Goal: Task Accomplishment & Management: Complete application form

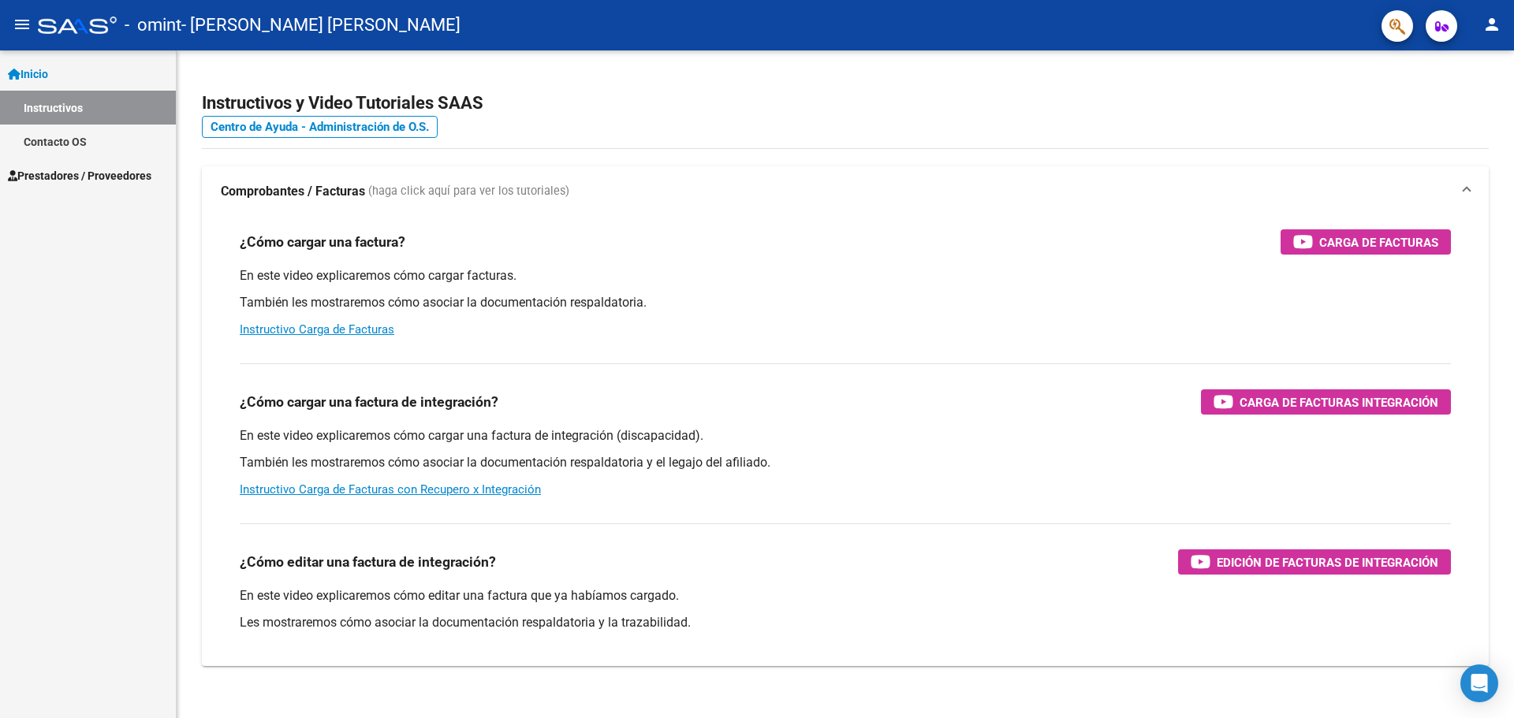
click at [130, 175] on span "Prestadores / Proveedores" at bounding box center [79, 175] width 143 height 17
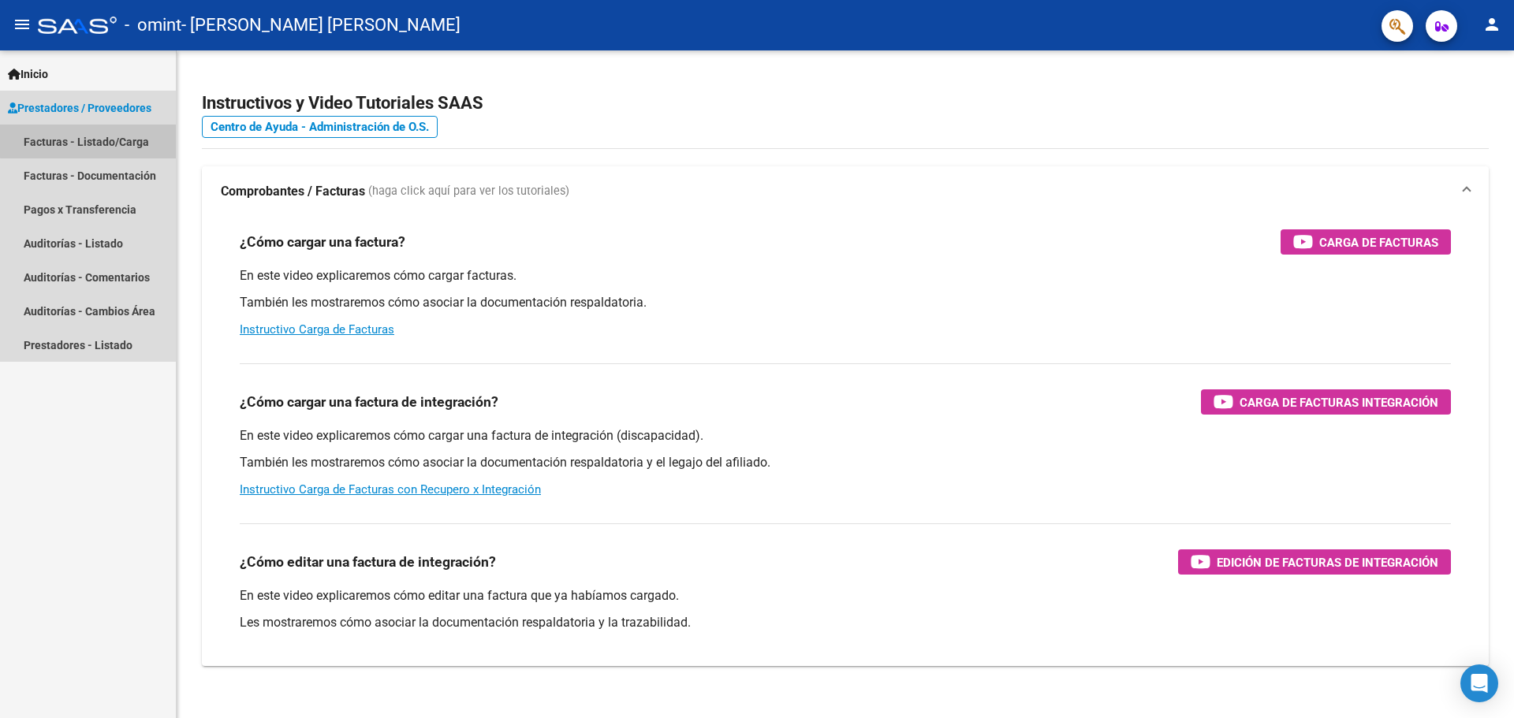
click at [101, 140] on link "Facturas - Listado/Carga" at bounding box center [88, 142] width 176 height 34
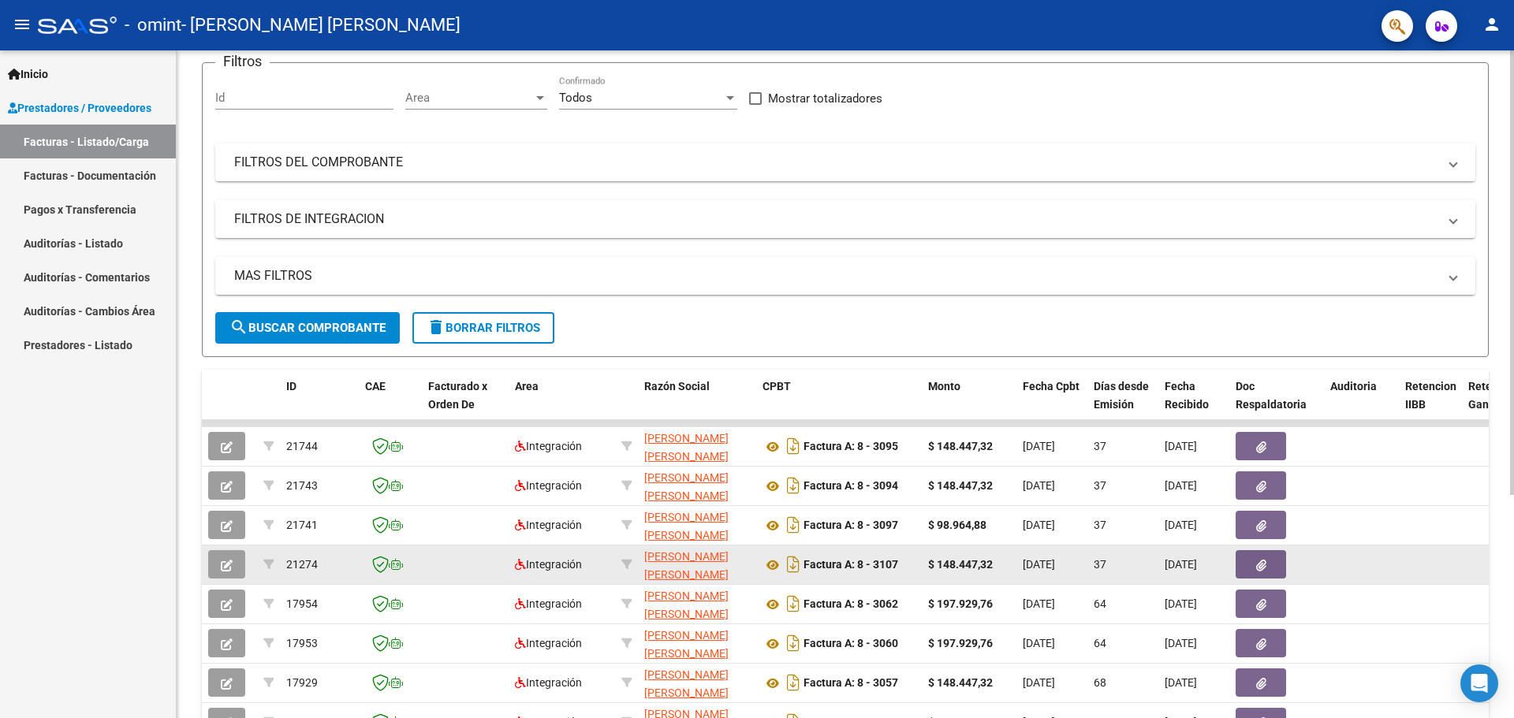
scroll to position [158, 0]
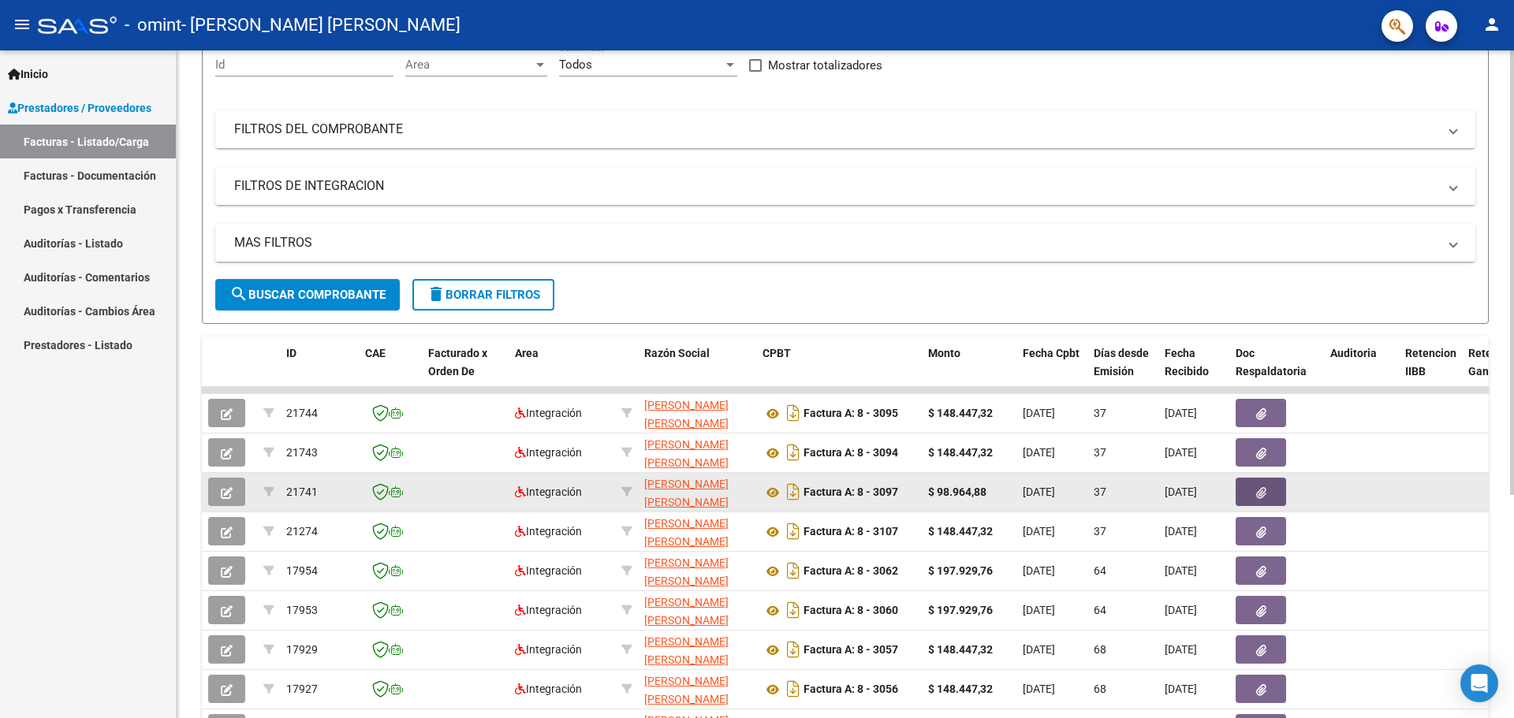
click at [1261, 487] on icon "button" at bounding box center [1261, 493] width 10 height 12
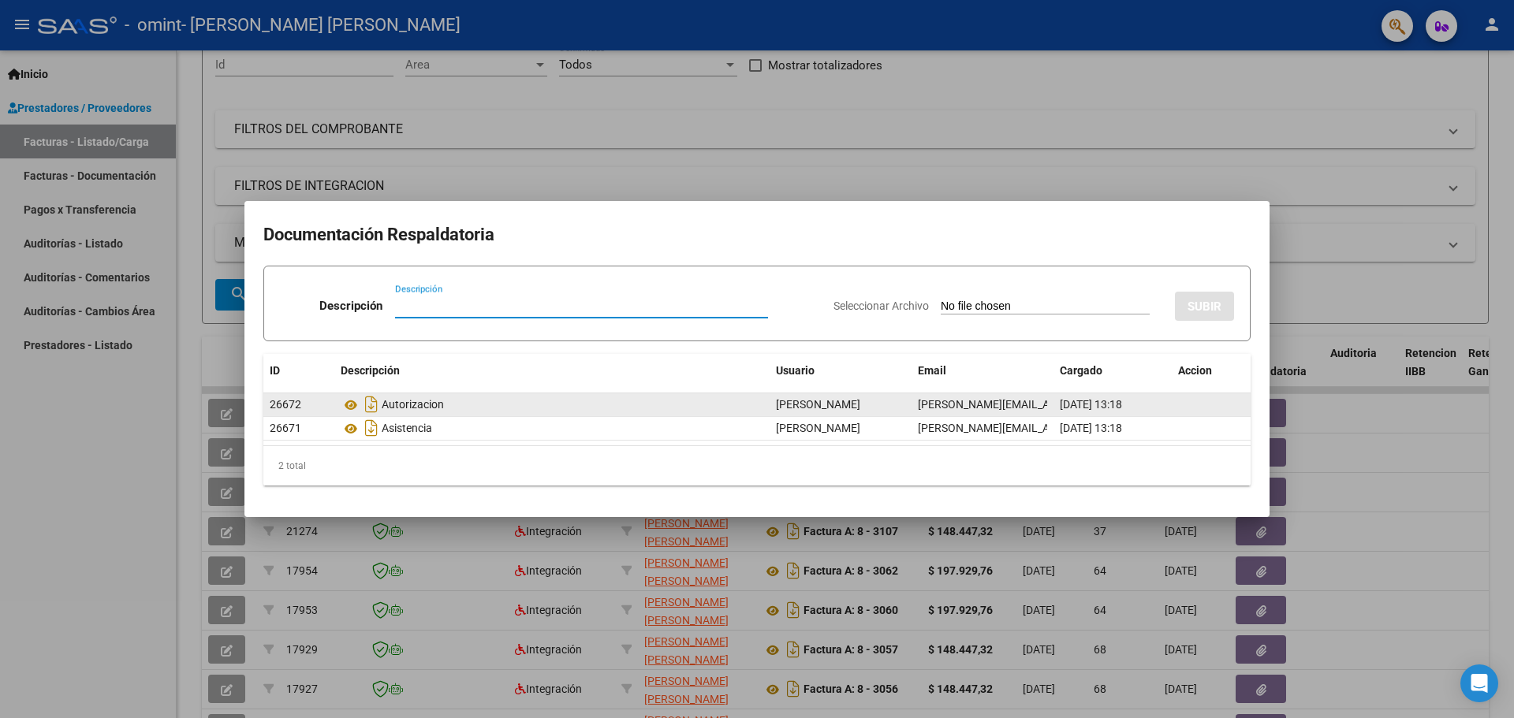
click at [412, 407] on div "Autorizacion" at bounding box center [552, 404] width 423 height 25
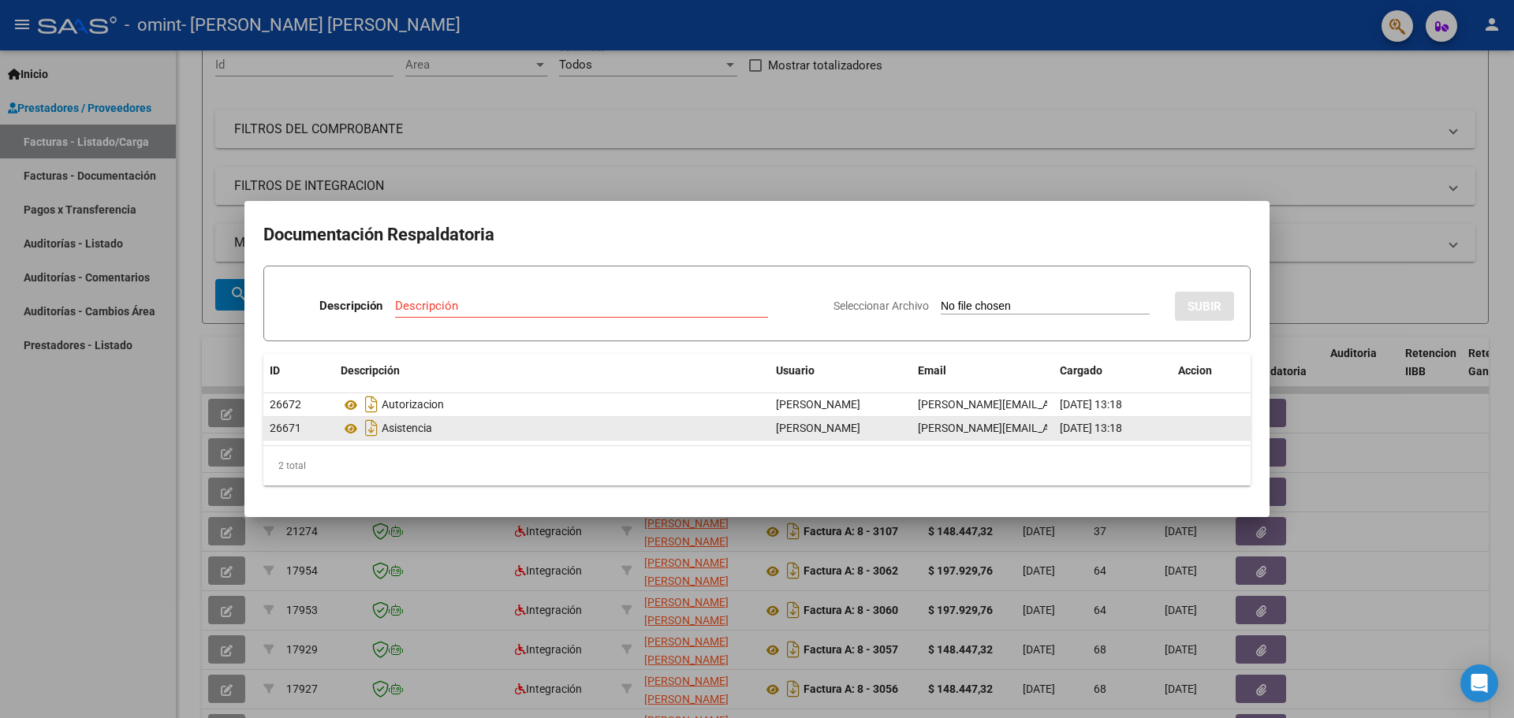
click at [401, 429] on div "Asistencia" at bounding box center [552, 427] width 423 height 25
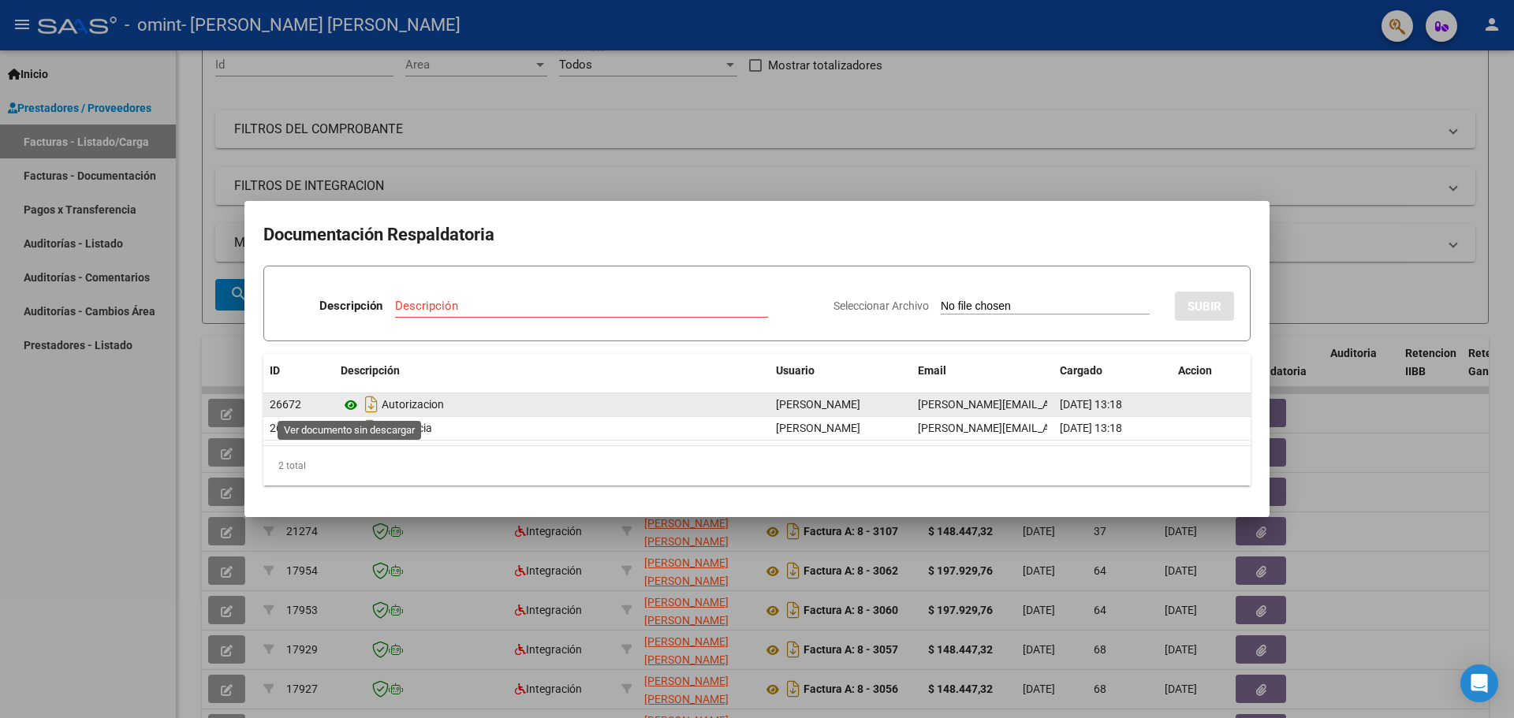
click at [351, 406] on icon at bounding box center [351, 405] width 20 height 19
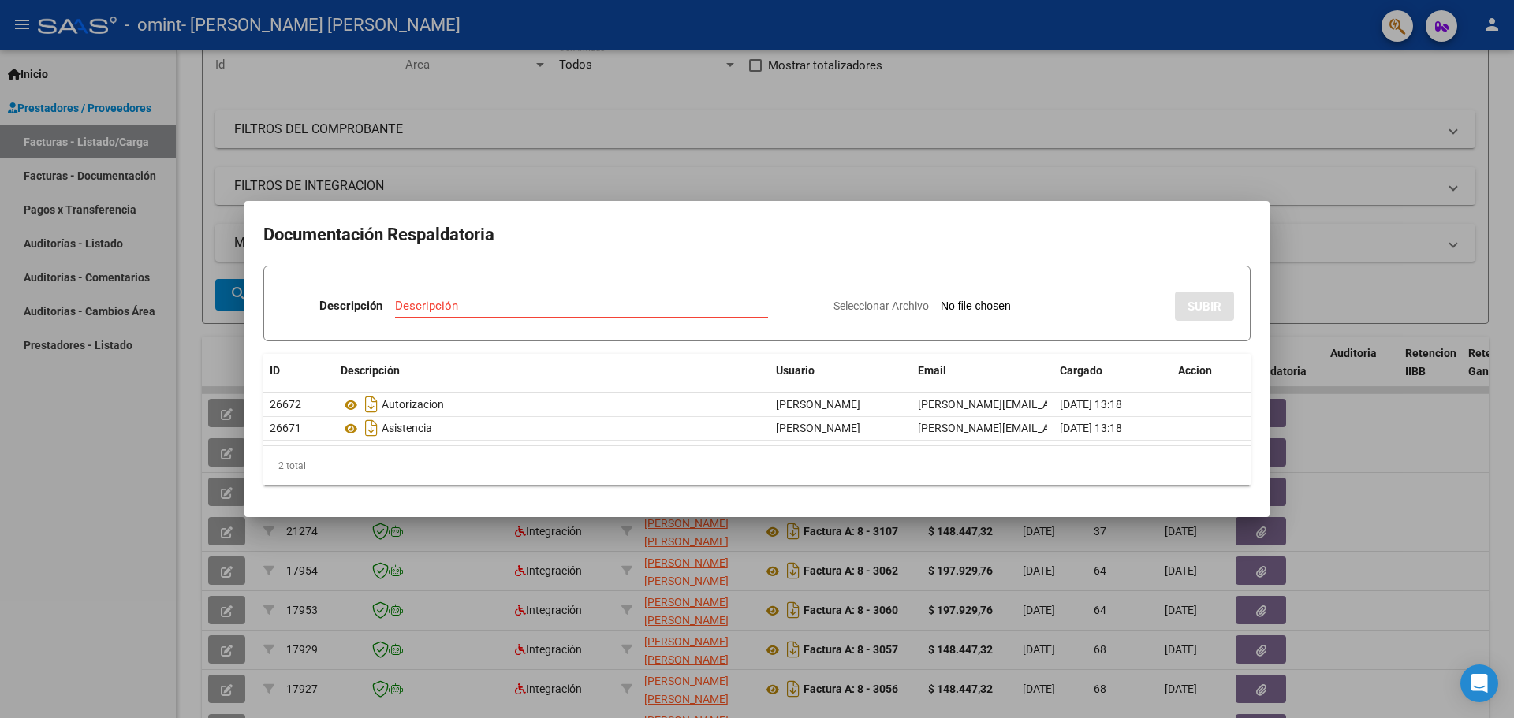
click at [787, 60] on div at bounding box center [757, 359] width 1514 height 718
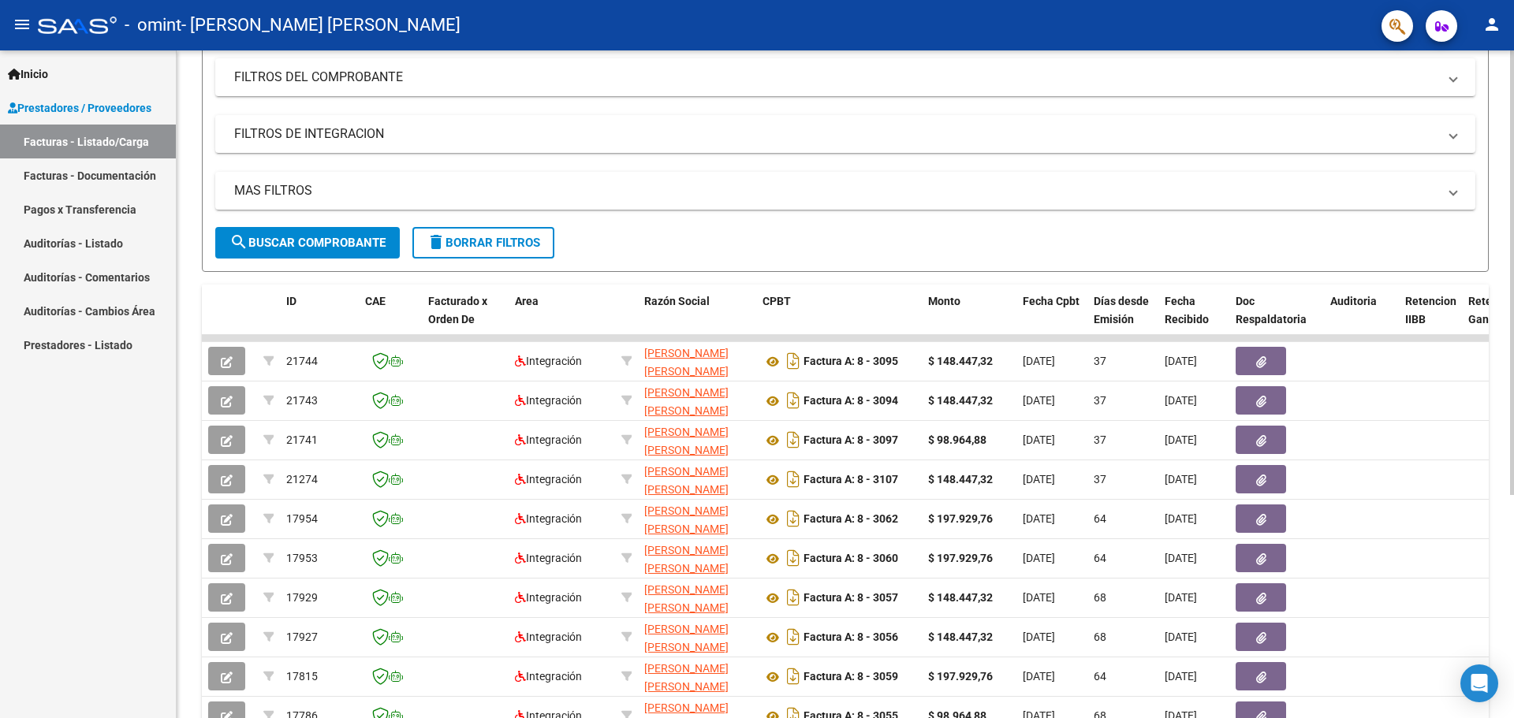
scroll to position [236, 0]
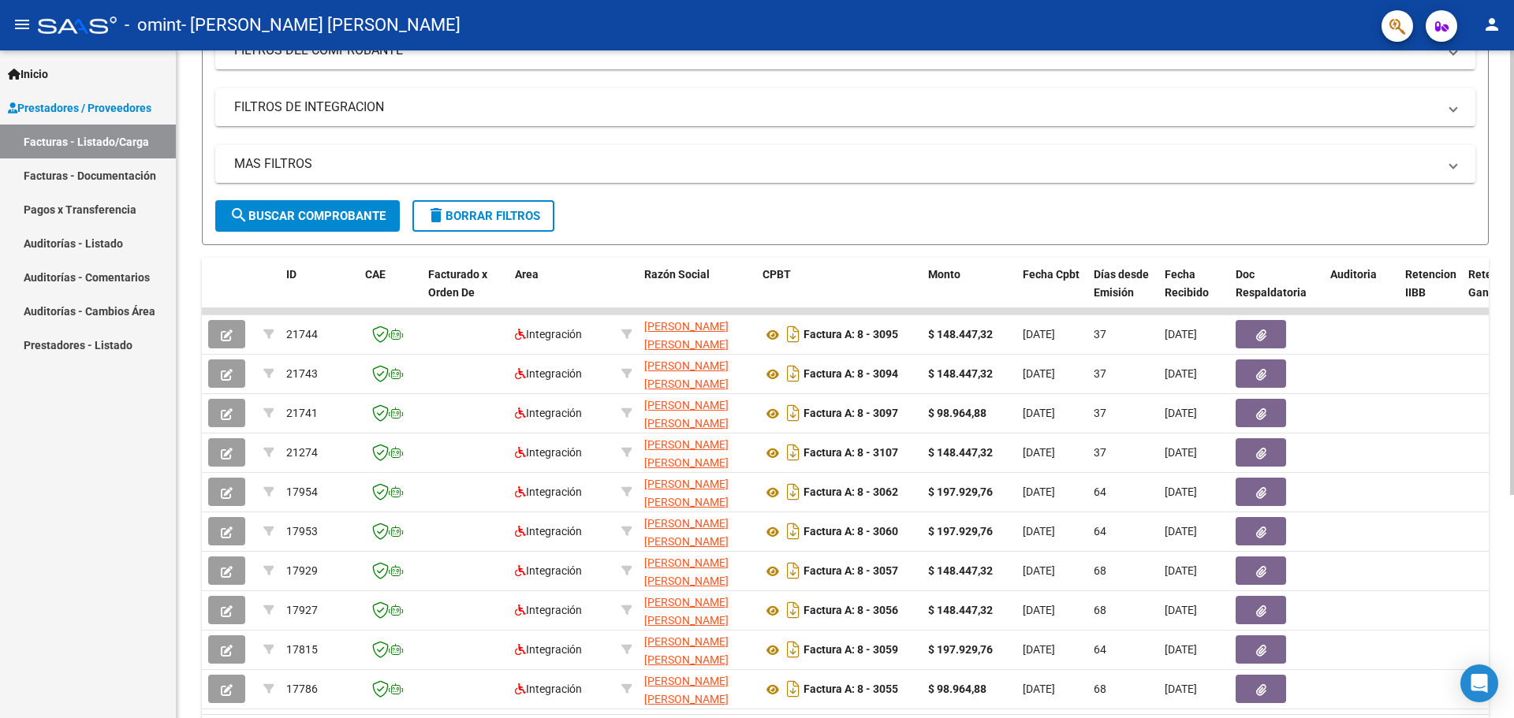
click at [280, 214] on span "search Buscar Comprobante" at bounding box center [307, 216] width 156 height 14
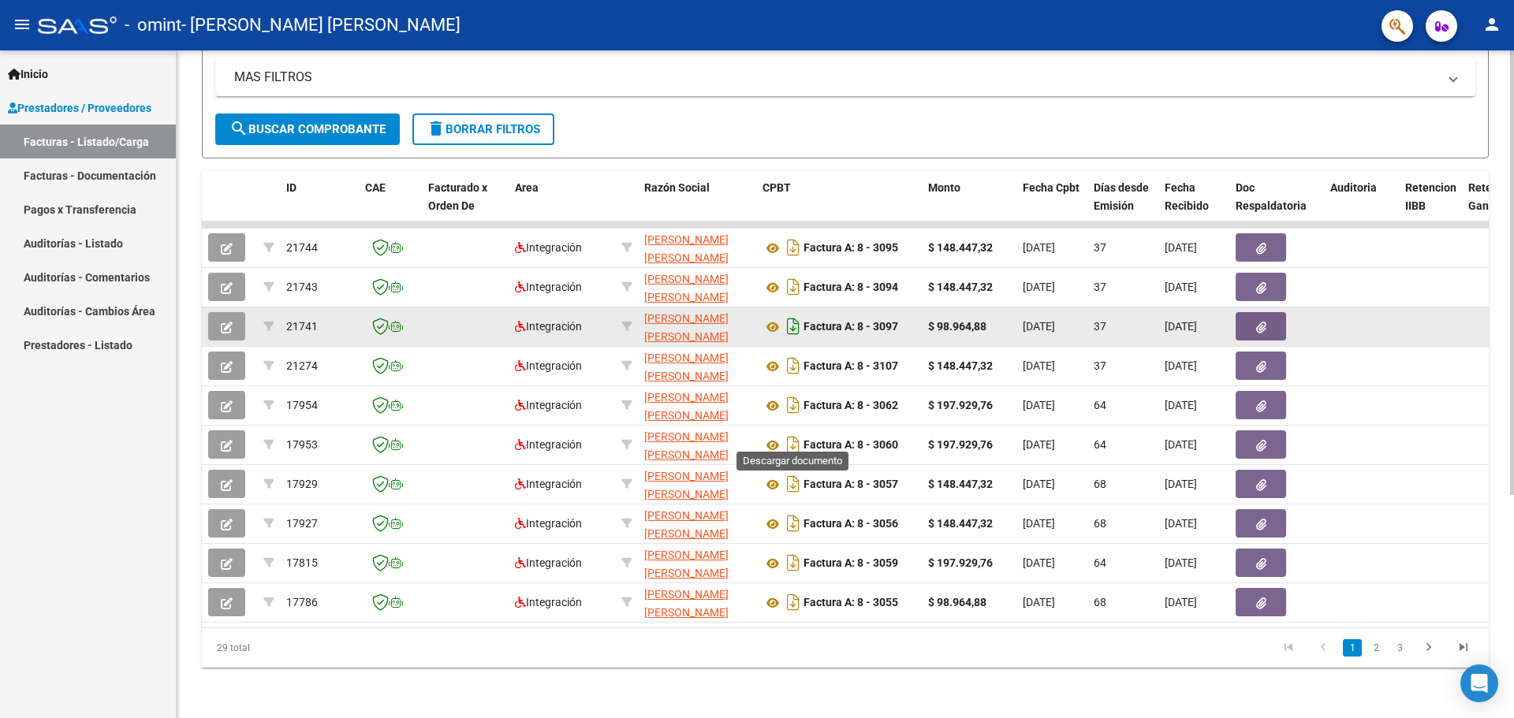
scroll to position [335, 0]
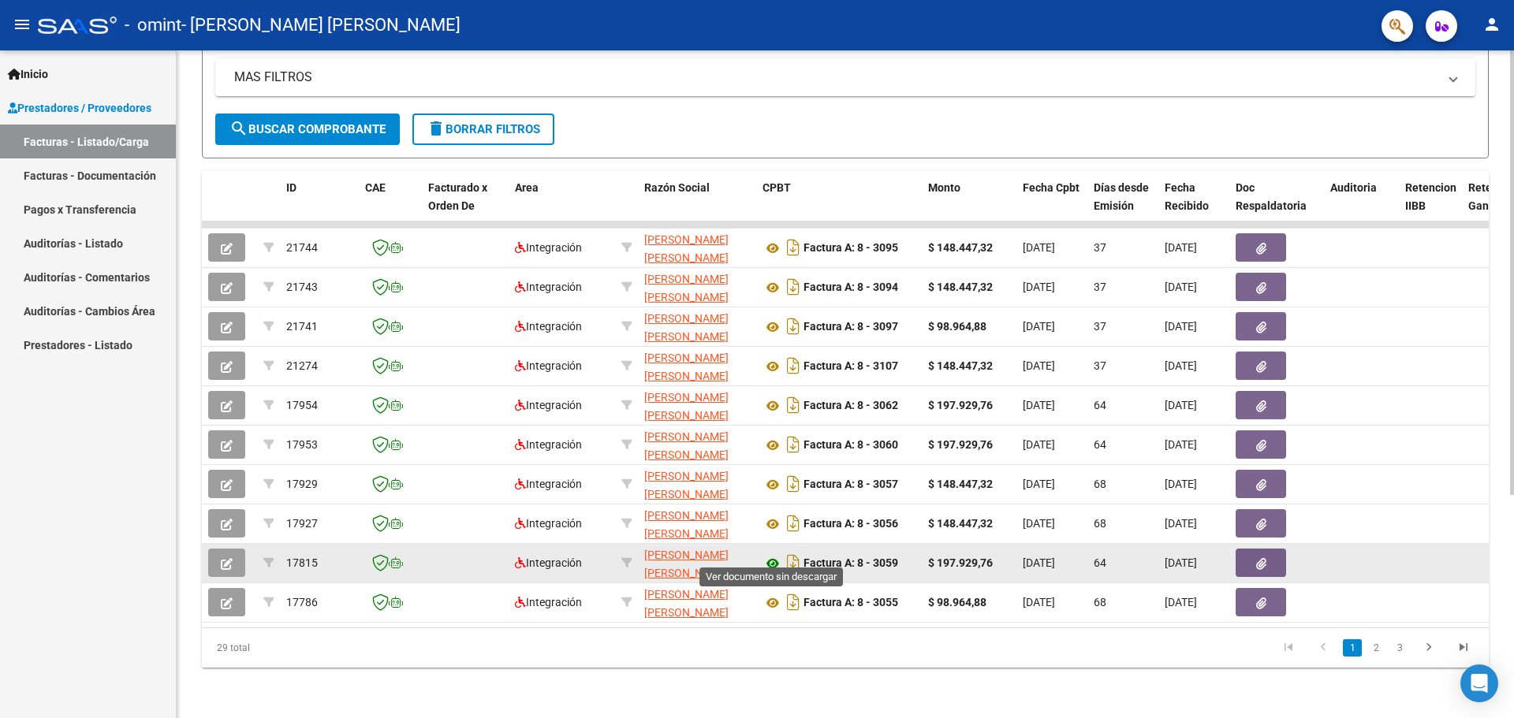
click at [773, 554] on icon at bounding box center [772, 563] width 20 height 19
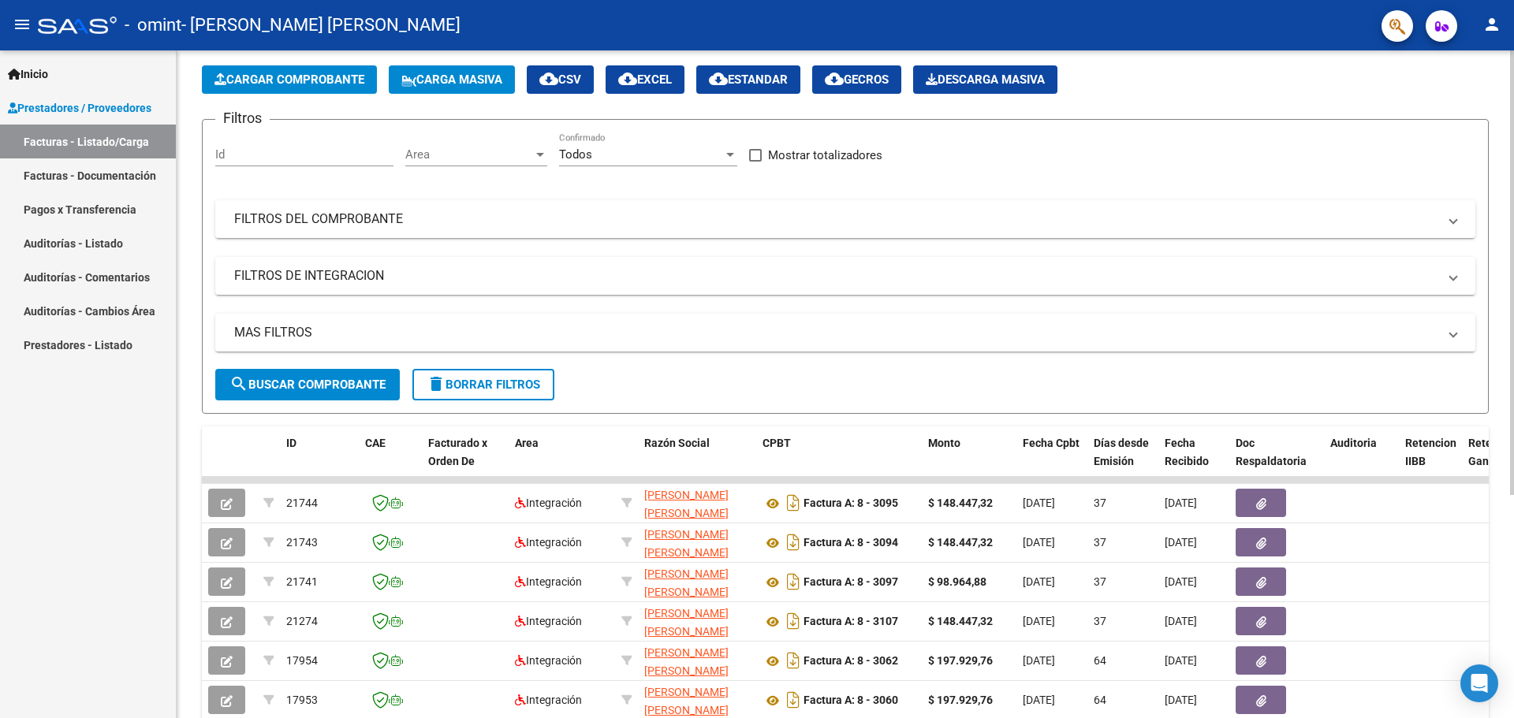
scroll to position [20, 0]
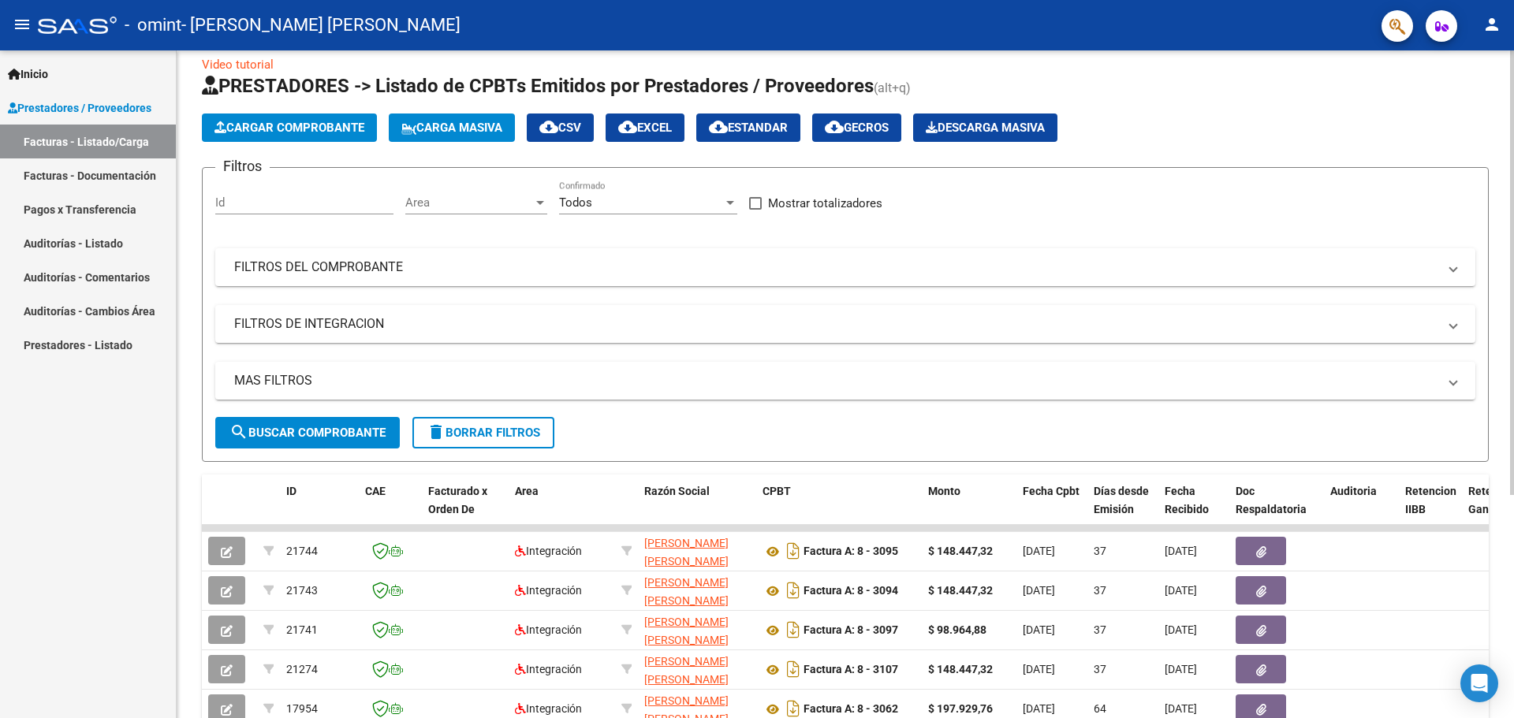
click at [311, 127] on span "Cargar Comprobante" at bounding box center [289, 128] width 150 height 14
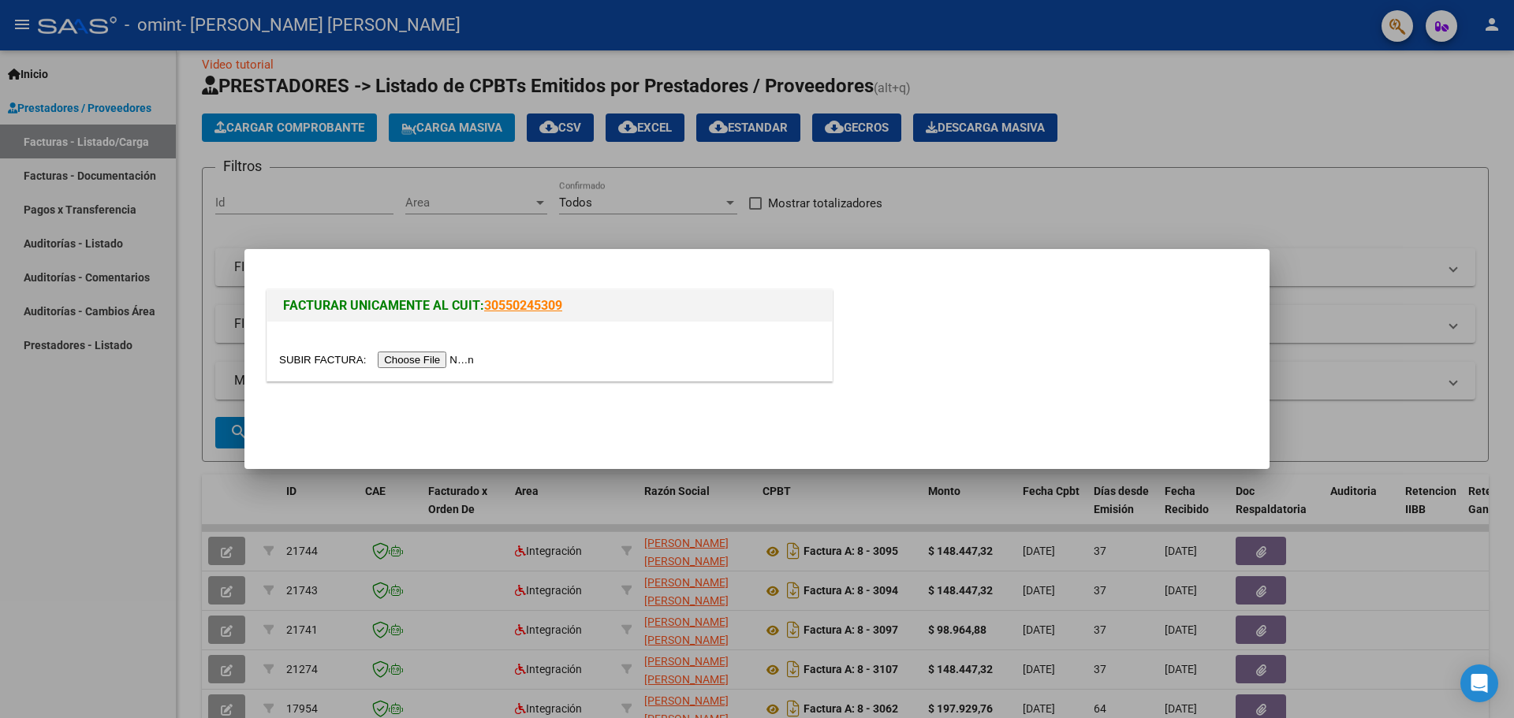
click at [442, 358] on input "file" at bounding box center [378, 360] width 199 height 17
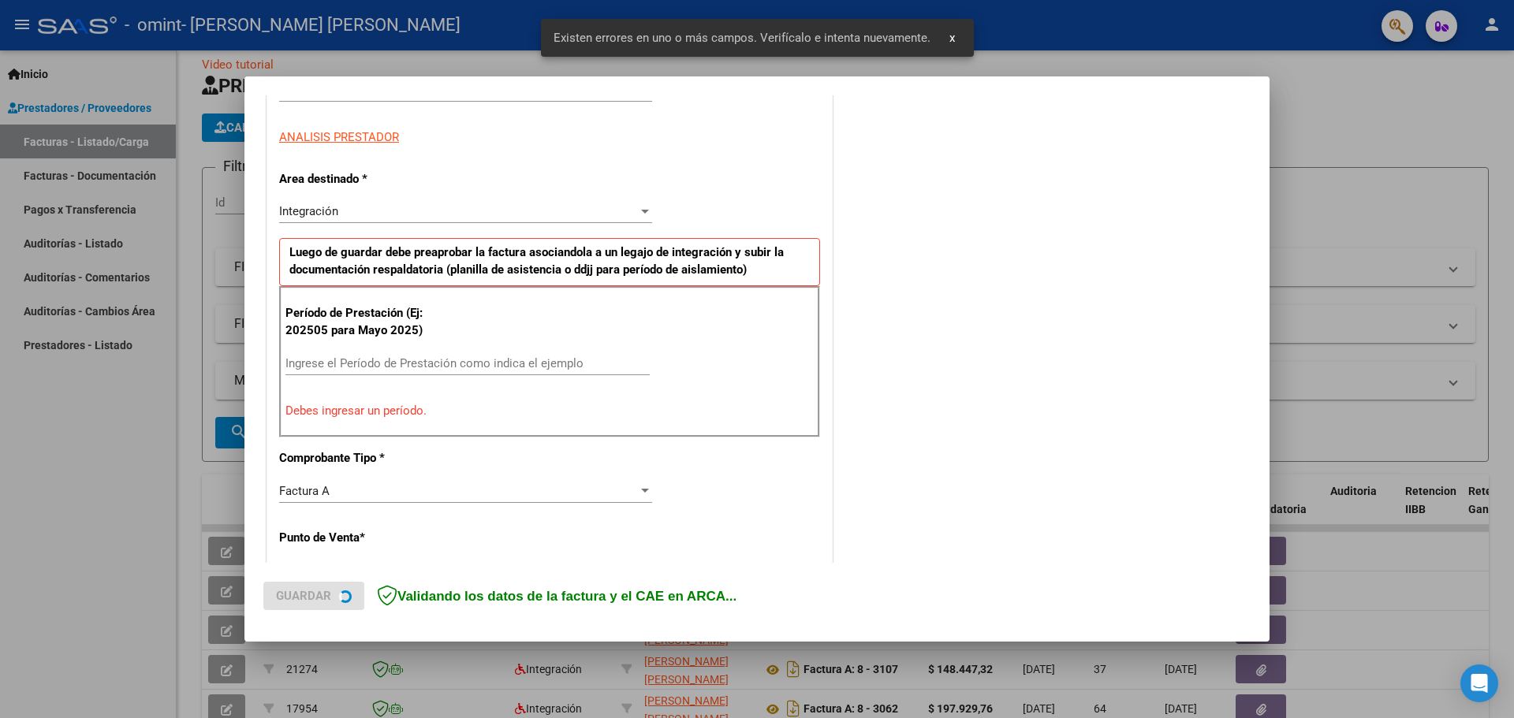
scroll to position [286, 0]
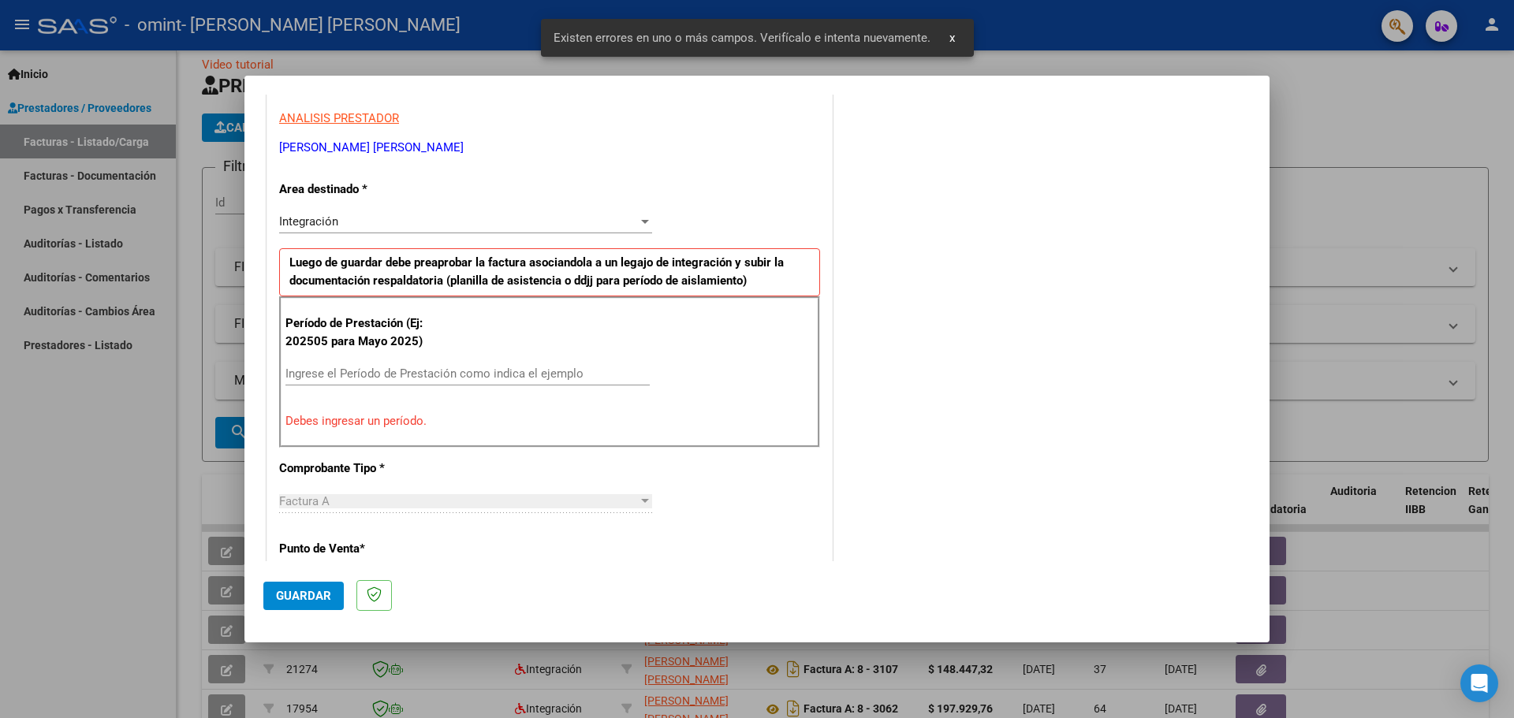
click at [335, 363] on div "Ingrese el Período de Prestación como indica el ejemplo" at bounding box center [467, 374] width 364 height 24
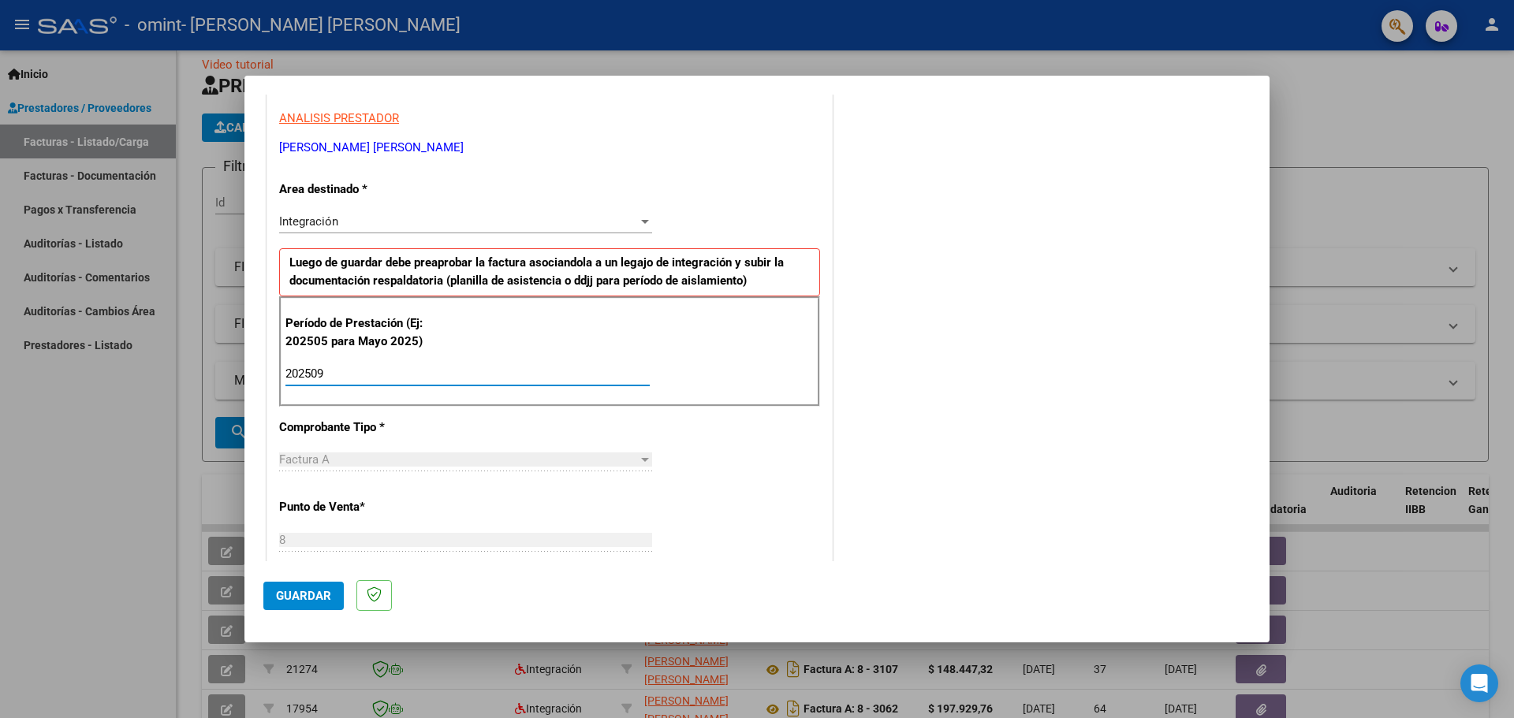
type input "202509"
click at [302, 594] on span "Guardar" at bounding box center [303, 596] width 55 height 14
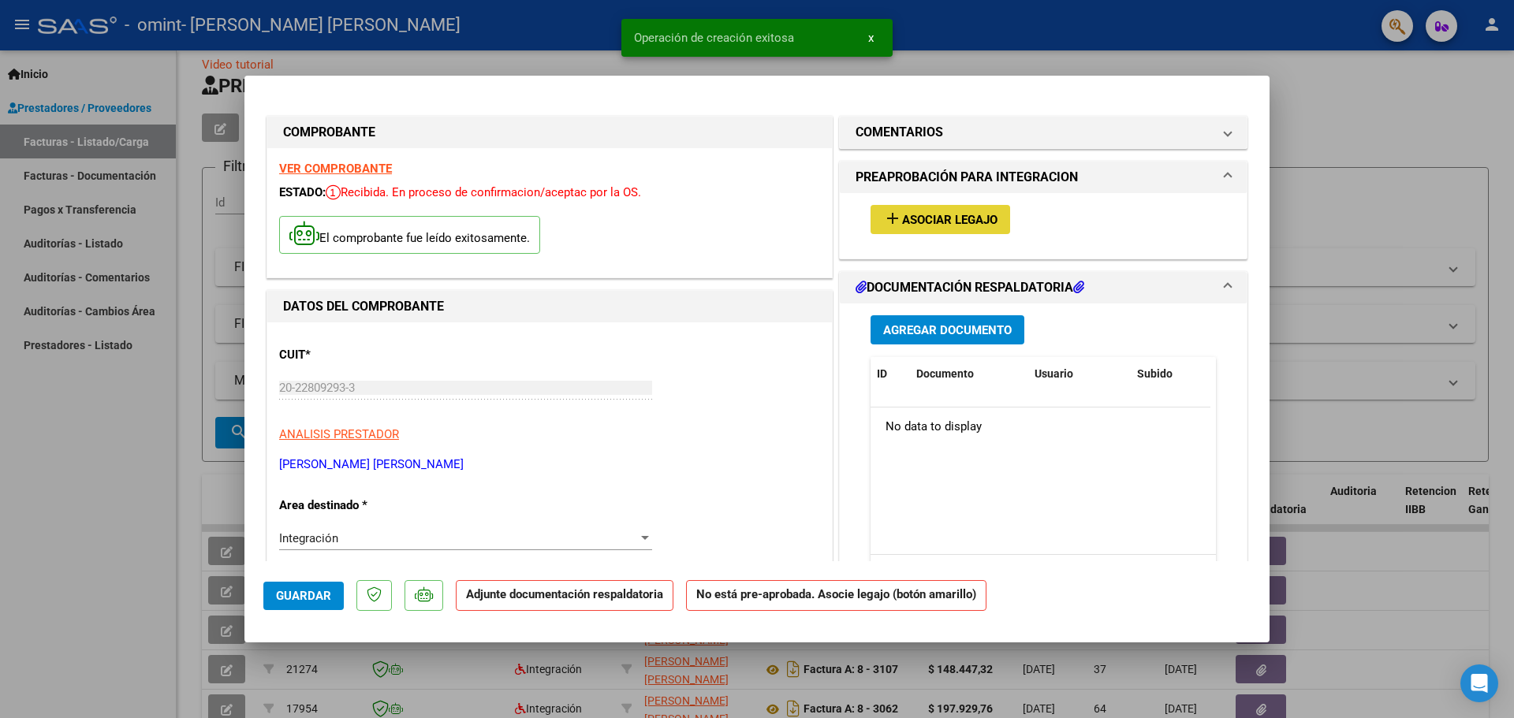
click at [933, 223] on span "Asociar Legajo" at bounding box center [949, 220] width 95 height 14
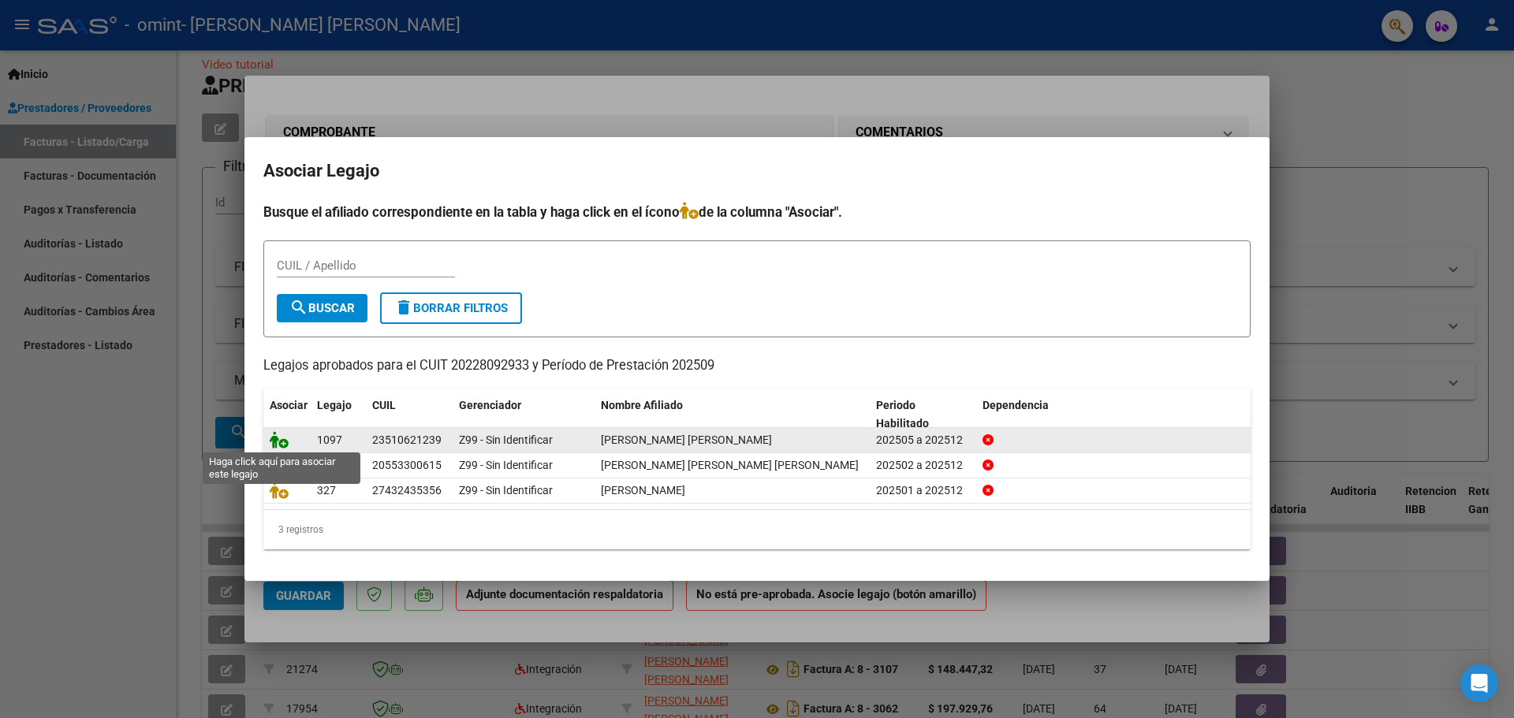
click at [281, 439] on icon at bounding box center [279, 439] width 19 height 17
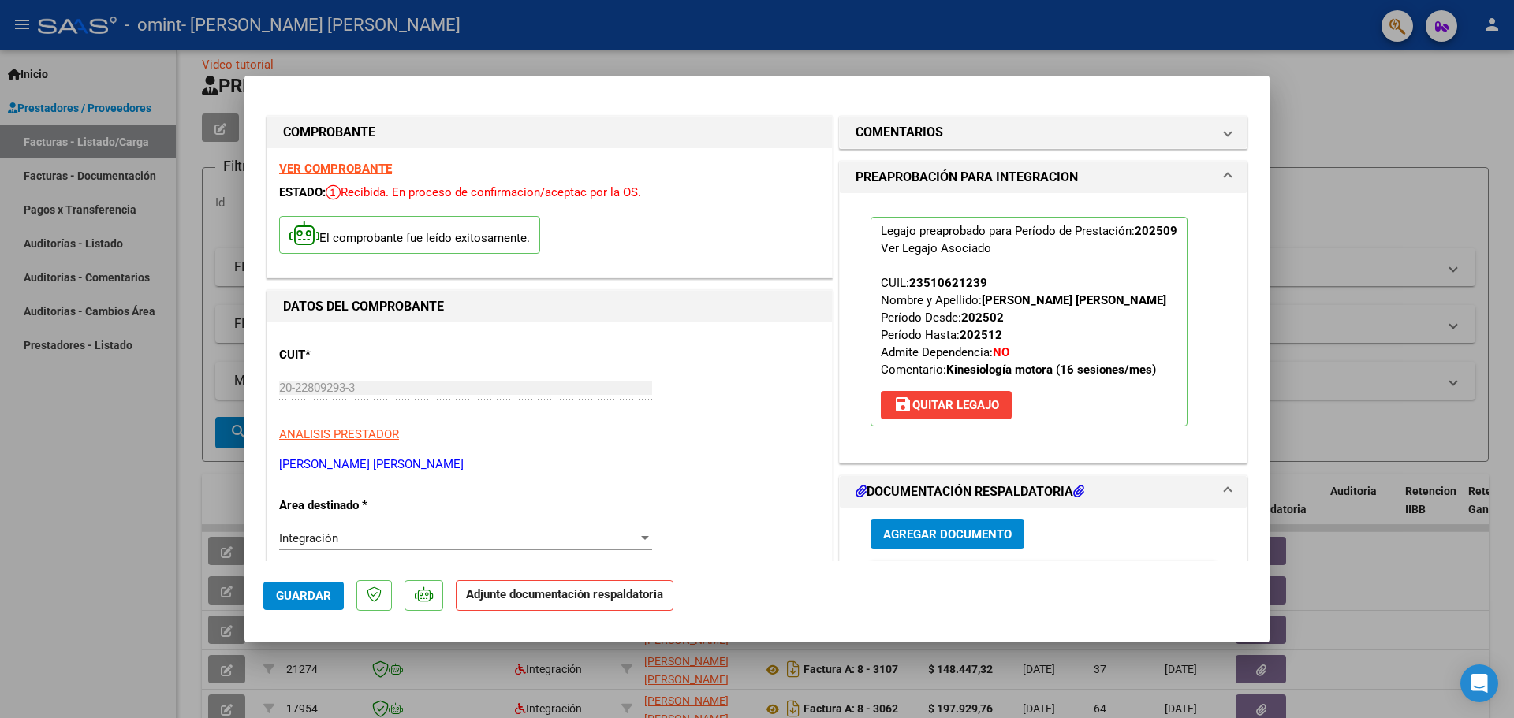
click at [911, 538] on span "Agregar Documento" at bounding box center [947, 534] width 128 height 14
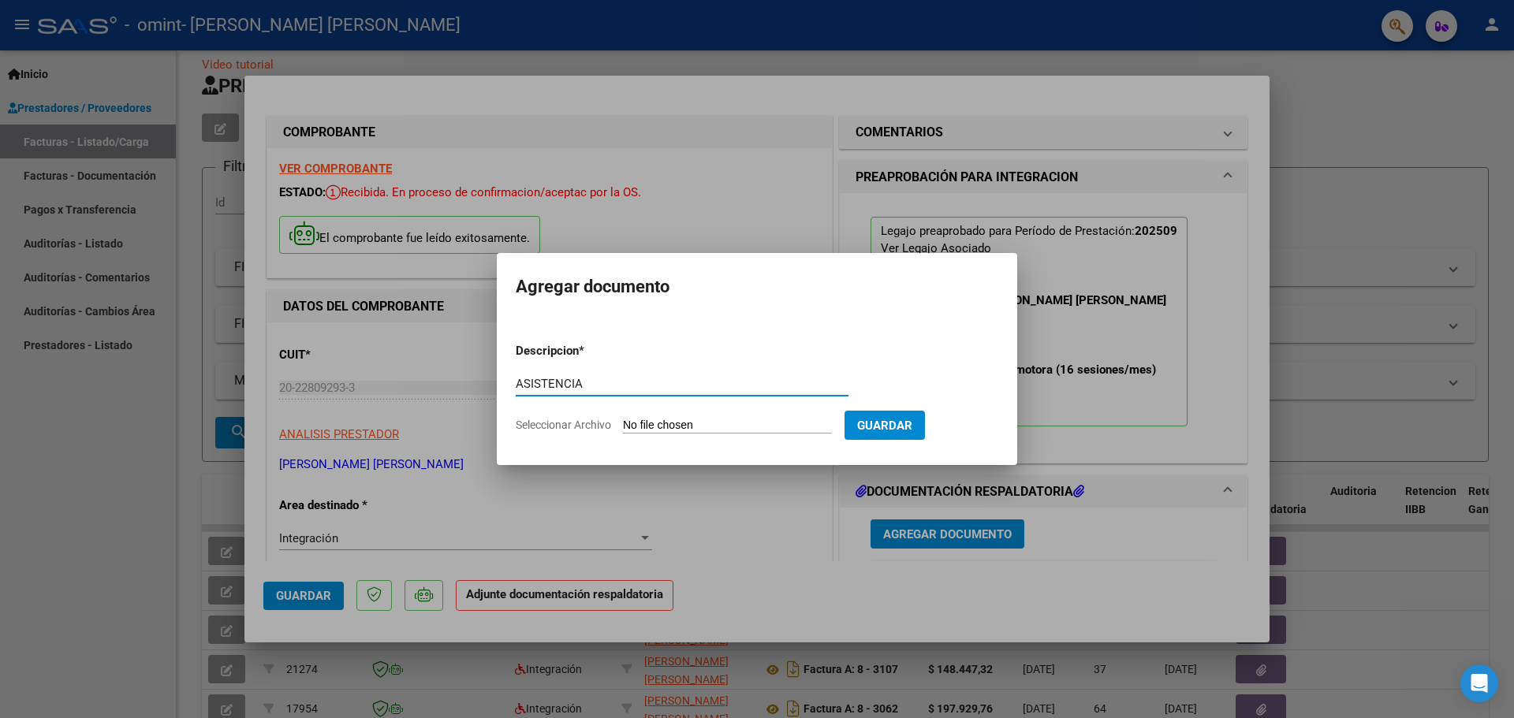
type input "ASISTENCIA"
click at [586, 424] on span "Seleccionar Archivo" at bounding box center [563, 425] width 95 height 13
click at [623, 424] on input "Seleccionar Archivo" at bounding box center [727, 426] width 209 height 15
type input "C:\fakepath\ASISTENCIA.pdf"
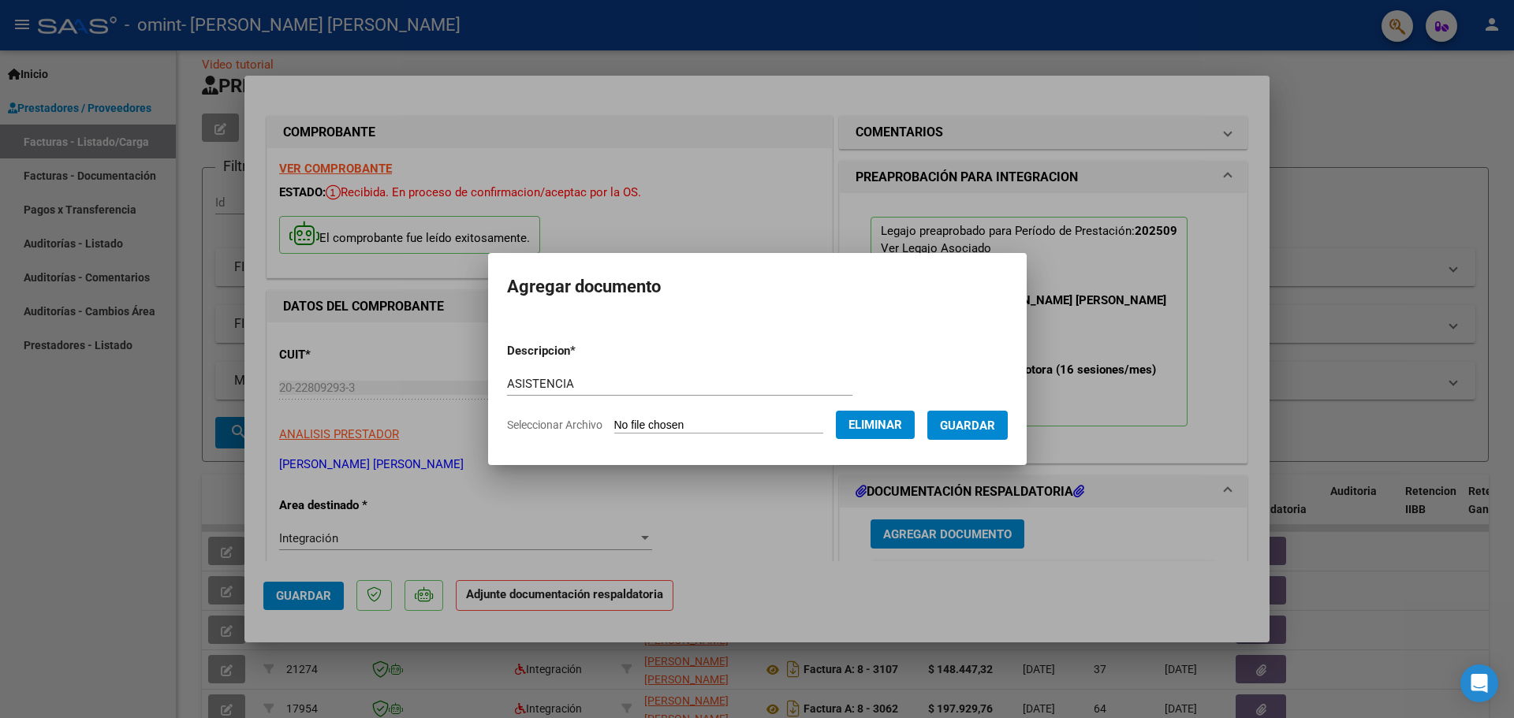
click at [986, 429] on span "Guardar" at bounding box center [967, 426] width 55 height 14
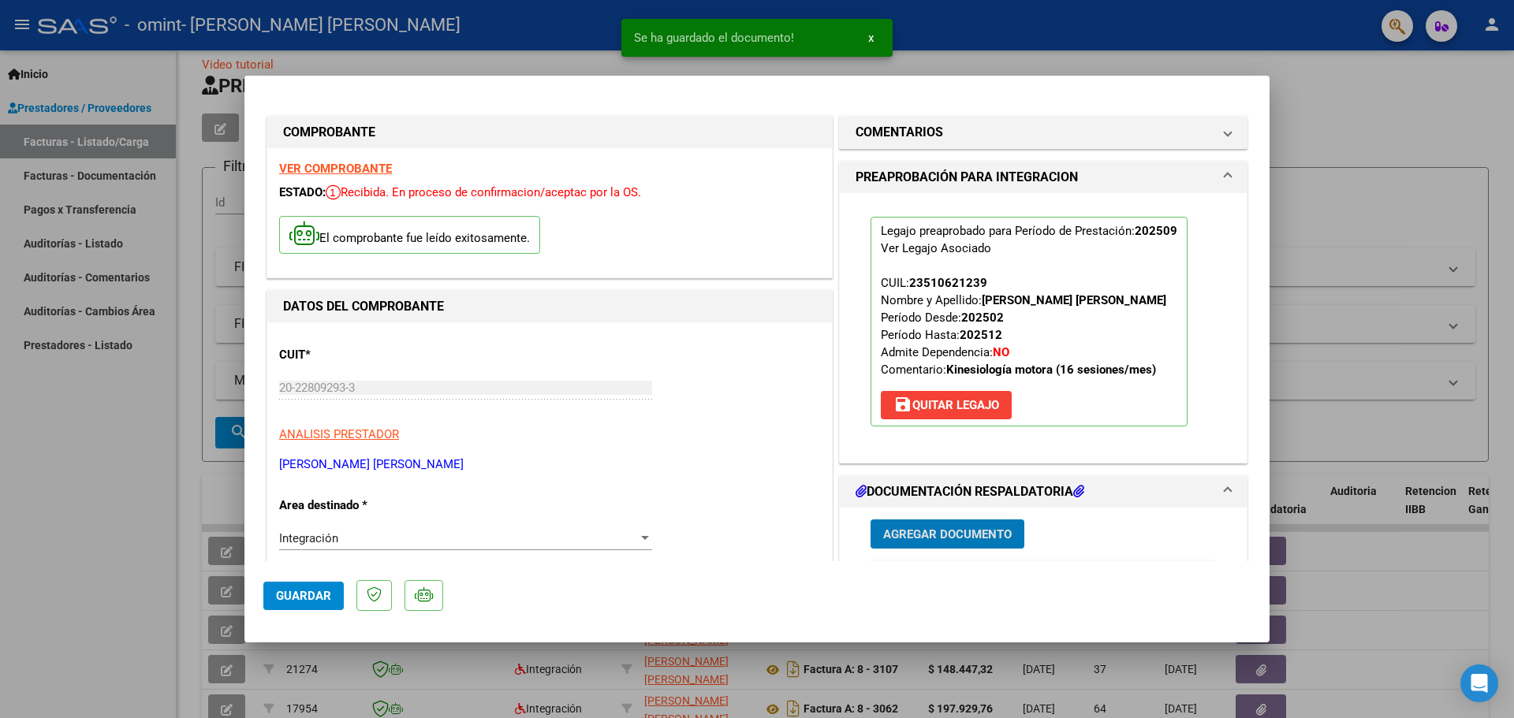
click at [927, 538] on span "Agregar Documento" at bounding box center [947, 534] width 128 height 14
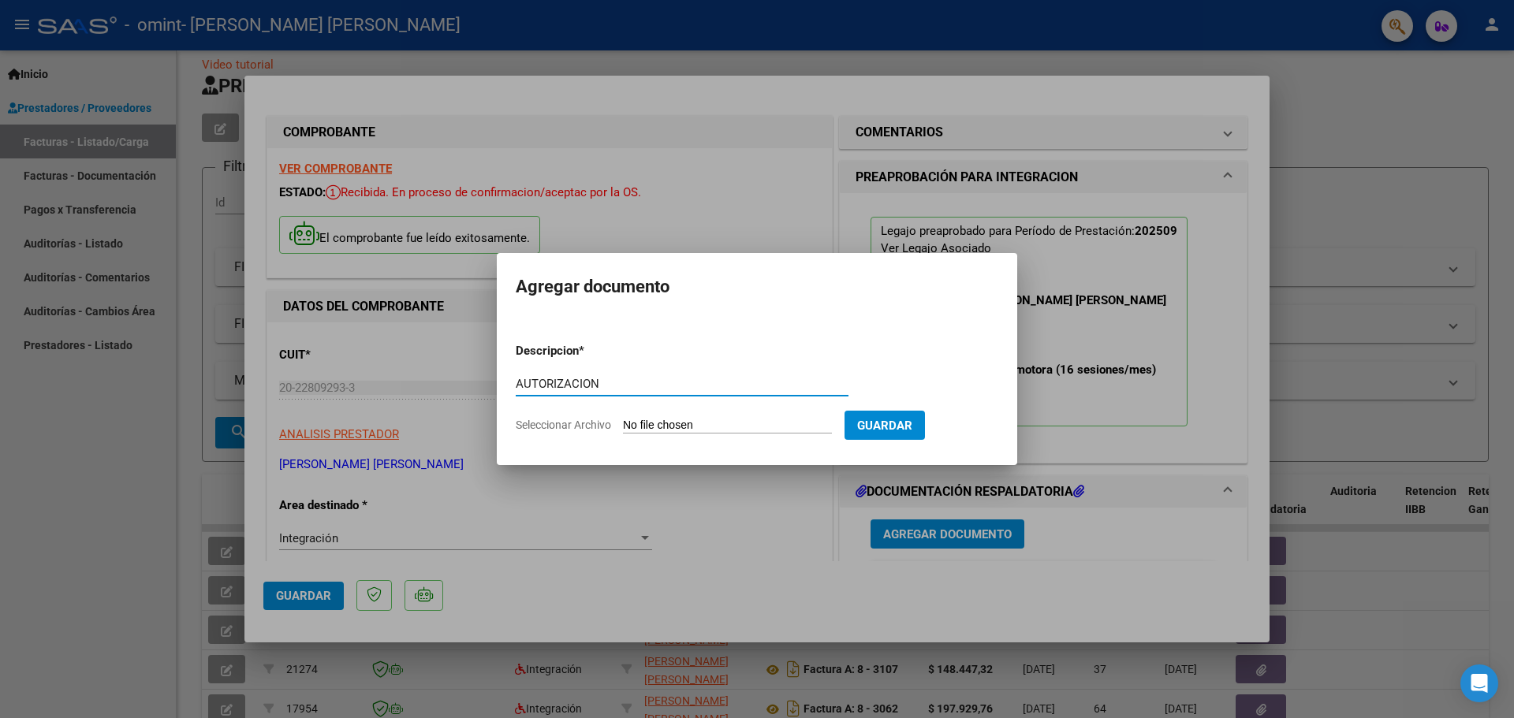
type input "AUTORIZACION"
click at [561, 426] on span "Seleccionar Archivo" at bounding box center [563, 425] width 95 height 13
click at [623, 426] on input "Seleccionar Archivo" at bounding box center [727, 426] width 209 height 15
type input "C:\fakepath\AUTORIZACION.pdf"
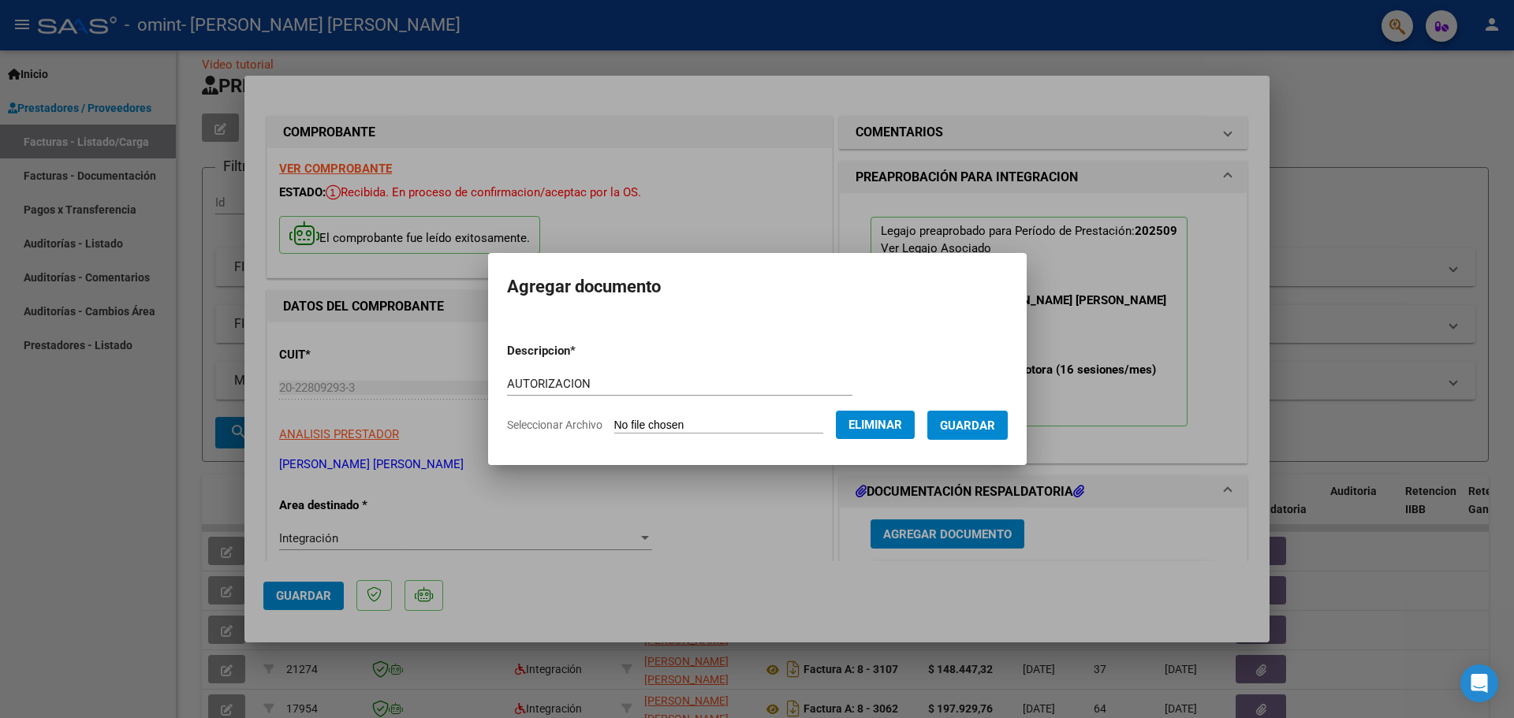
click at [970, 420] on span "Guardar" at bounding box center [967, 426] width 55 height 14
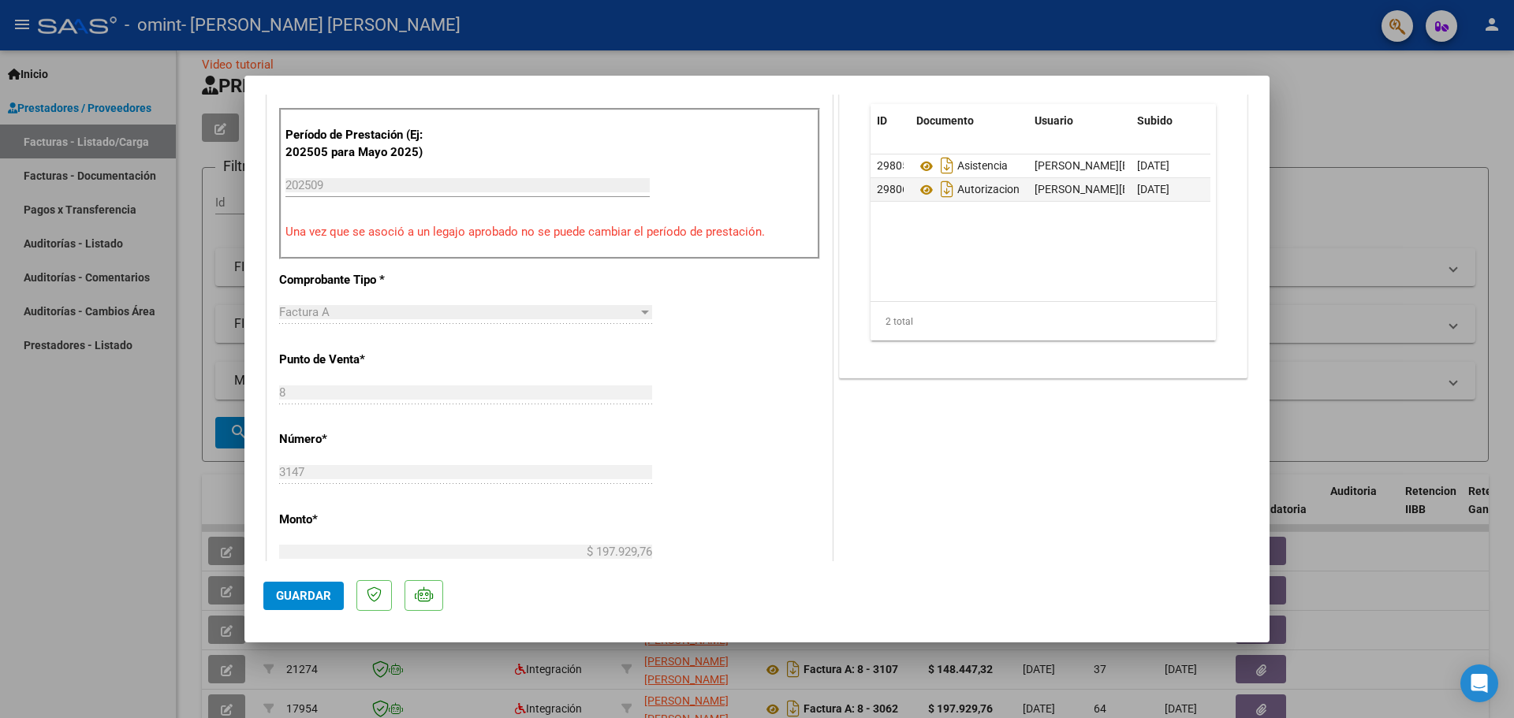
scroll to position [471, 0]
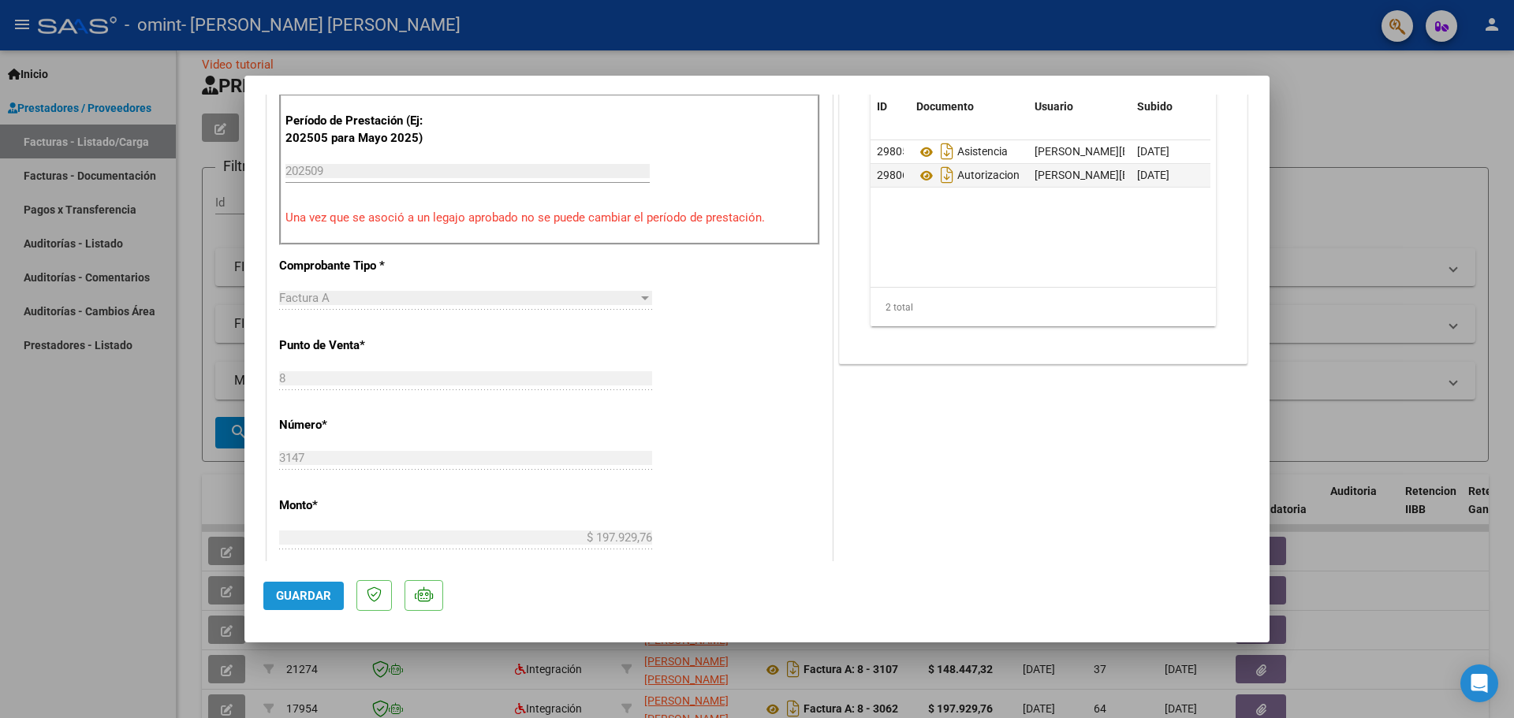
click at [299, 596] on span "Guardar" at bounding box center [303, 596] width 55 height 14
click at [289, 598] on span "Guardar" at bounding box center [303, 596] width 55 height 14
click at [870, 36] on span "x" at bounding box center [871, 38] width 6 height 14
click at [1406, 155] on div at bounding box center [757, 359] width 1514 height 718
type input "$ 0,00"
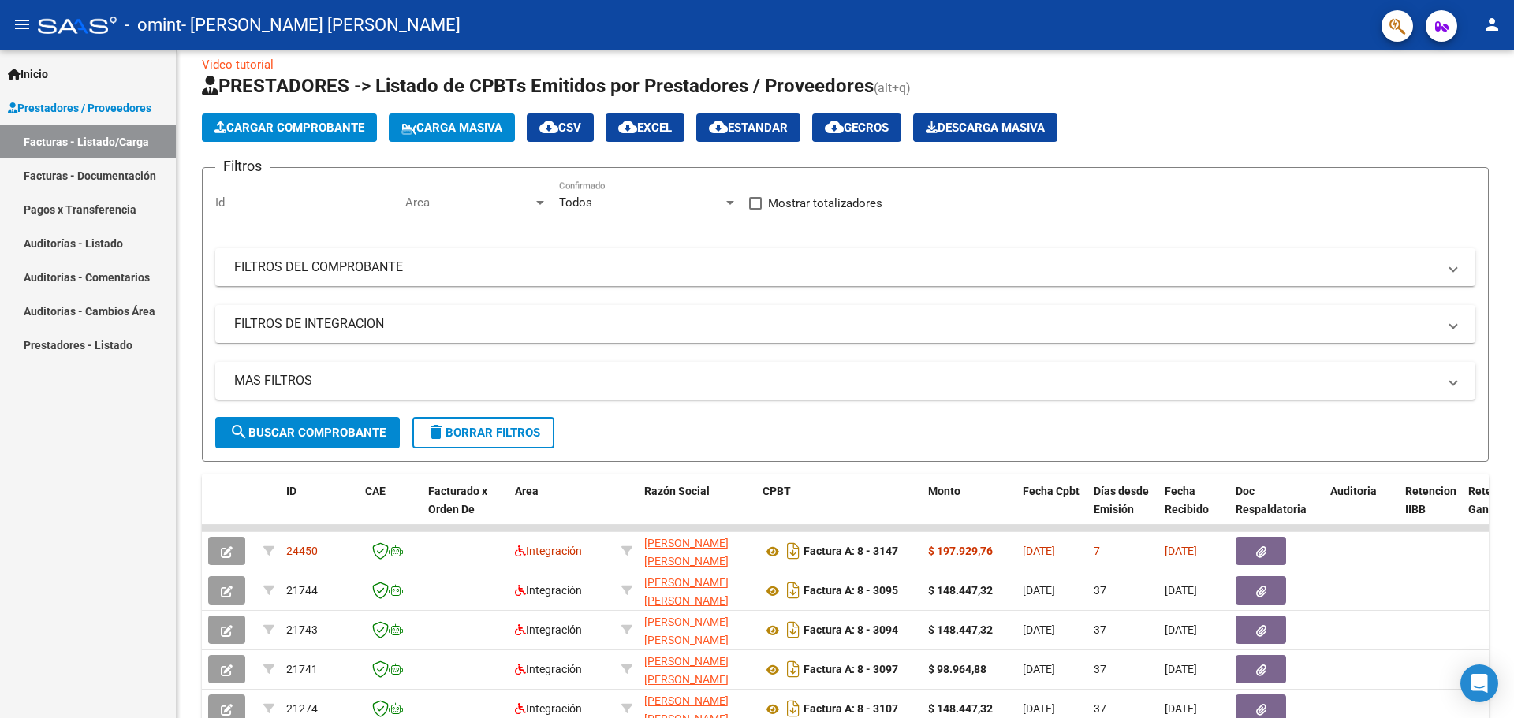
click at [1490, 20] on mat-icon "person" at bounding box center [1491, 24] width 19 height 19
click at [1469, 101] on button "exit_to_app Salir" at bounding box center [1459, 104] width 96 height 38
